Goal: Task Accomplishment & Management: Manage account settings

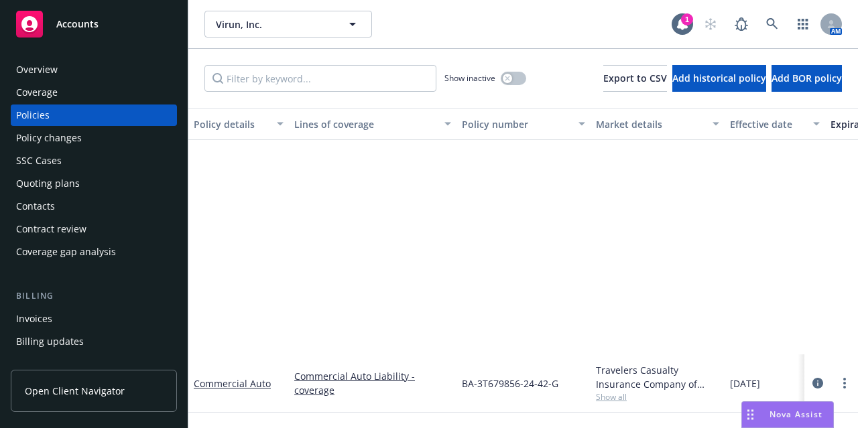
scroll to position [293, 0]
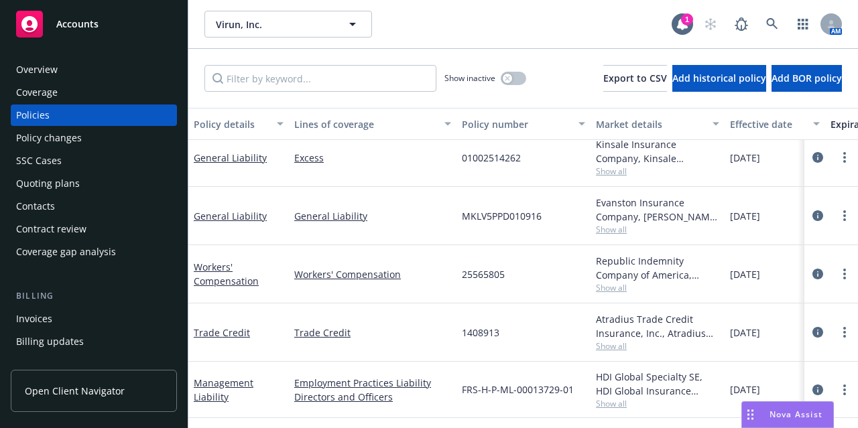
click at [117, 27] on div "Accounts" at bounding box center [93, 24] width 155 height 27
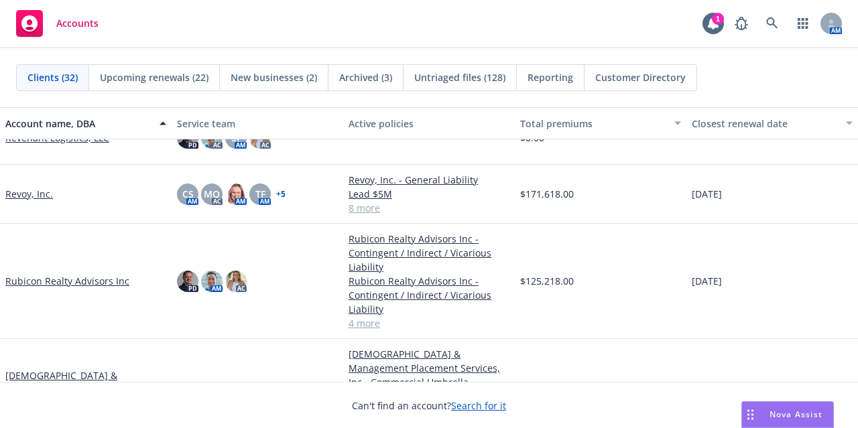
scroll to position [1340, 0]
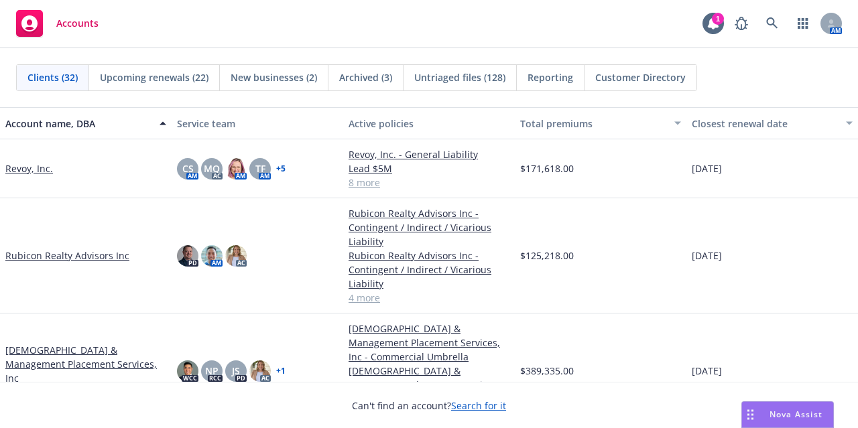
click at [64, 256] on link "Rubicon Realty Advisors Inc" at bounding box center [67, 256] width 124 height 14
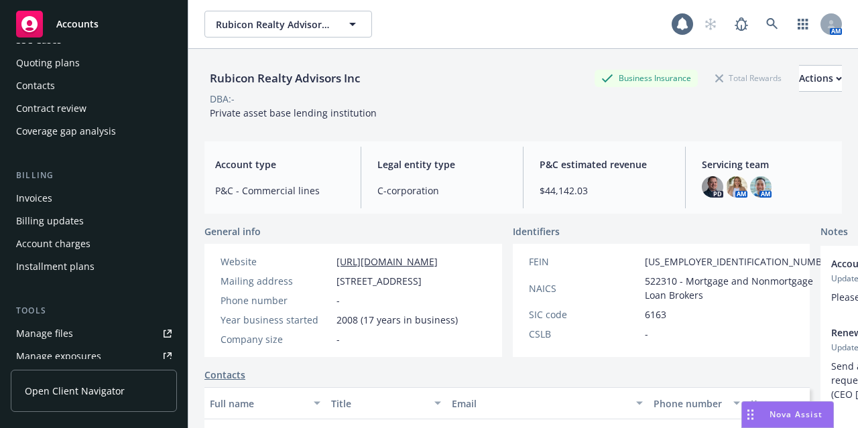
scroll to position [134, 0]
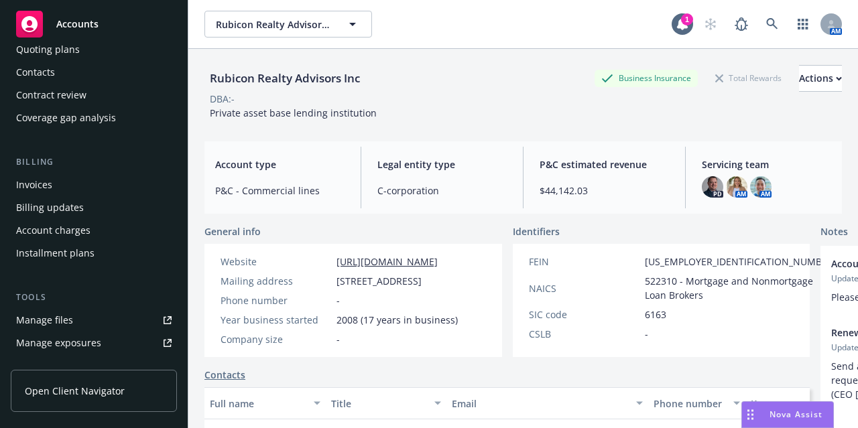
click at [99, 224] on div "Account charges" at bounding box center [93, 230] width 155 height 21
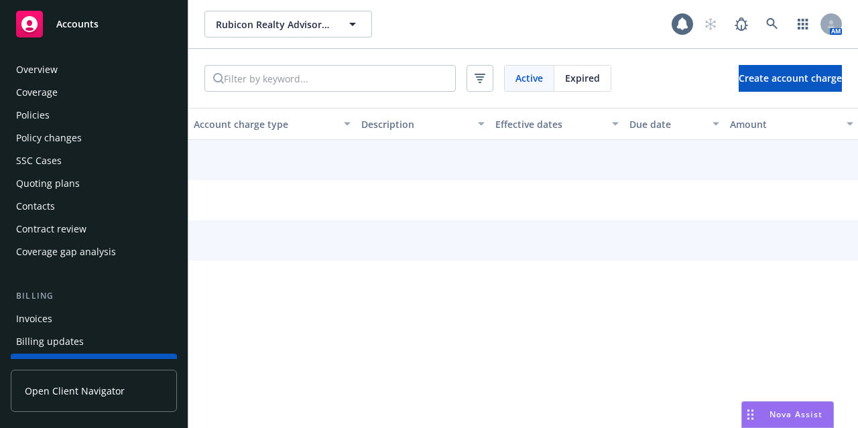
scroll to position [129, 0]
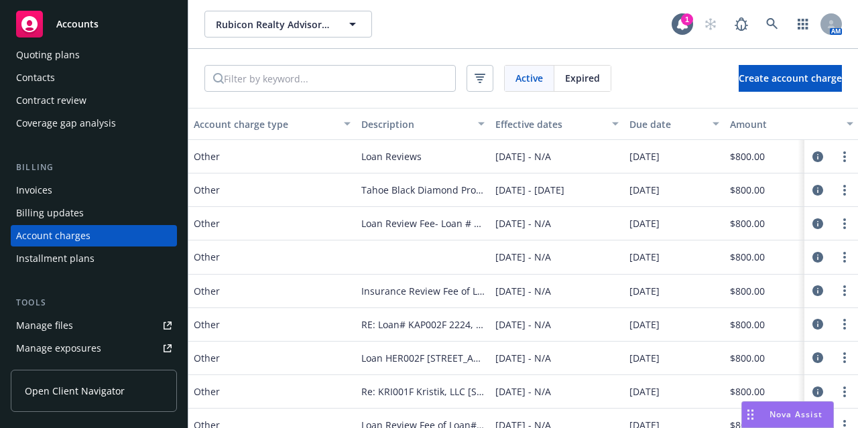
click at [657, 127] on div "Due date" at bounding box center [666, 124] width 75 height 14
click at [642, 123] on div "Due date" at bounding box center [666, 124] width 75 height 14
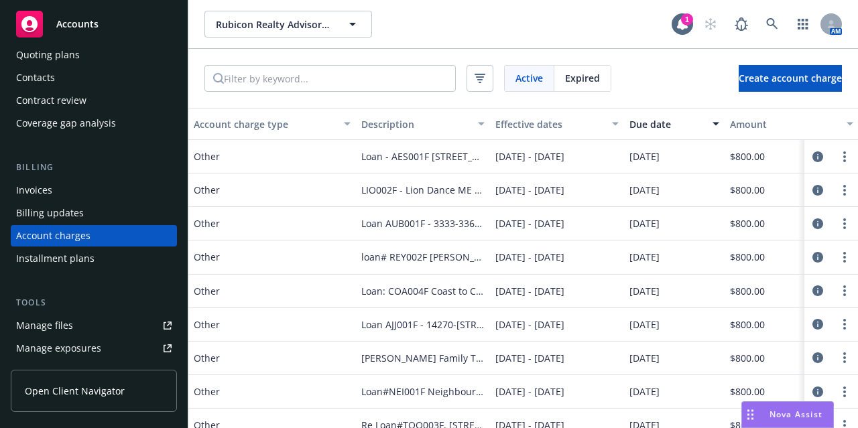
click at [202, 156] on span "Other" at bounding box center [207, 156] width 26 height 14
click at [812, 157] on icon "circleInformation" at bounding box center [817, 156] width 11 height 11
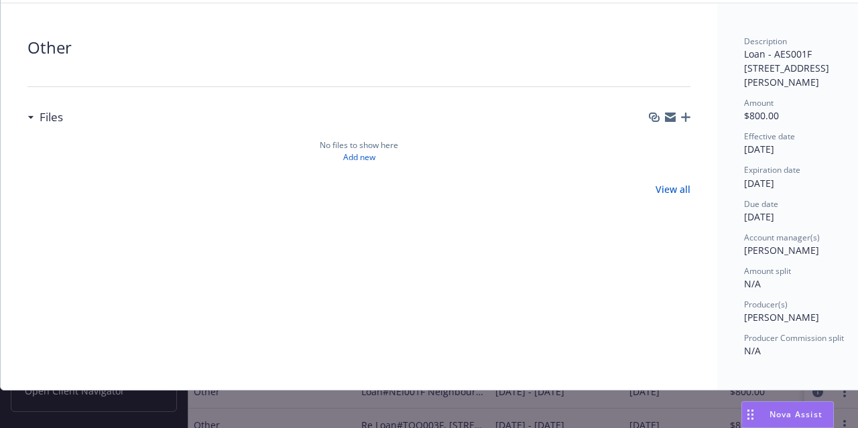
scroll to position [0, 0]
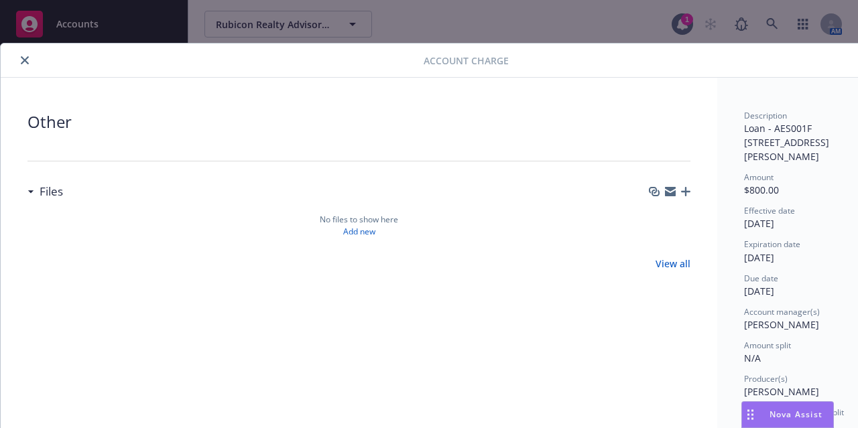
click at [19, 61] on button "close" at bounding box center [25, 60] width 16 height 16
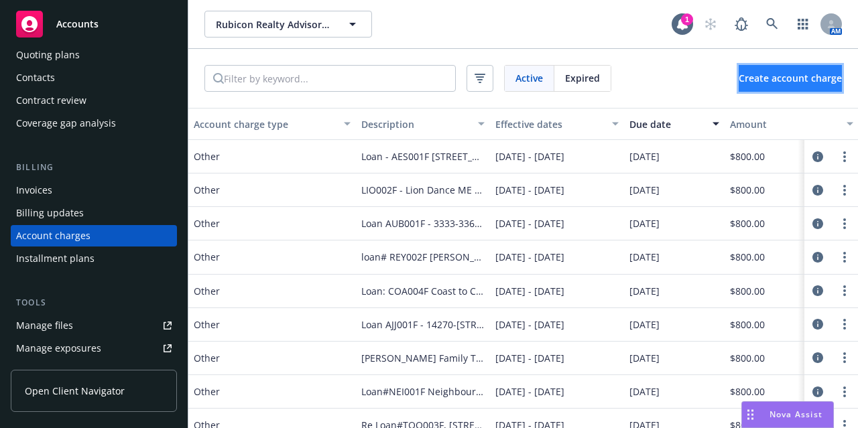
click at [767, 82] on span "Create account charge" at bounding box center [789, 78] width 103 height 13
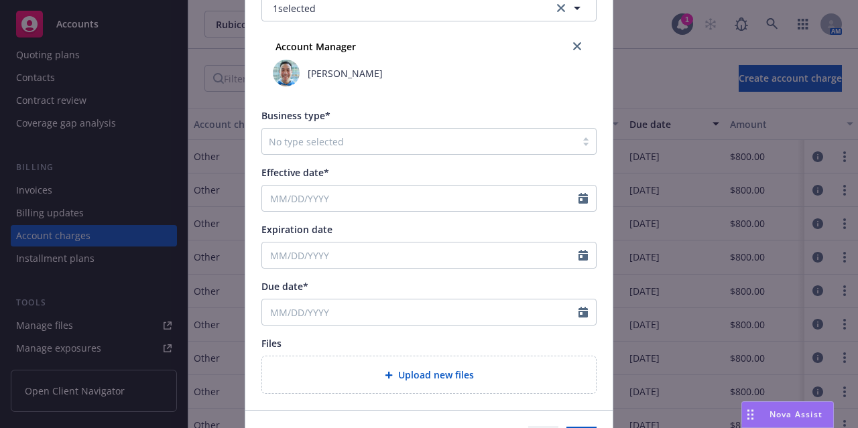
scroll to position [559, 0]
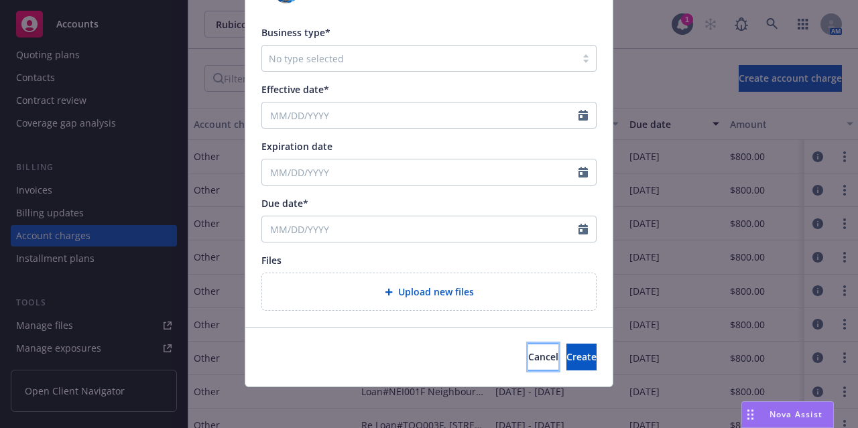
click at [528, 362] on button "Cancel" at bounding box center [543, 357] width 30 height 27
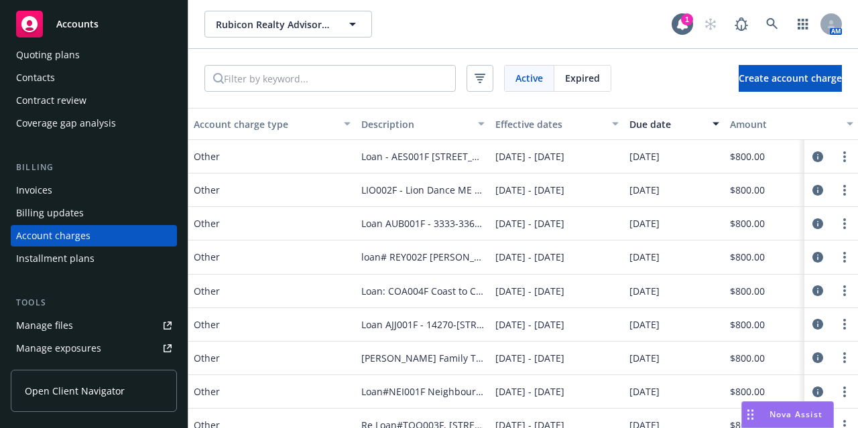
click at [496, 41] on div "Rubicon Realty Advisors Inc Rubicon Realty Advisors Inc 1 AM" at bounding box center [522, 24] width 669 height 48
